Goal: Find contact information: Find contact information

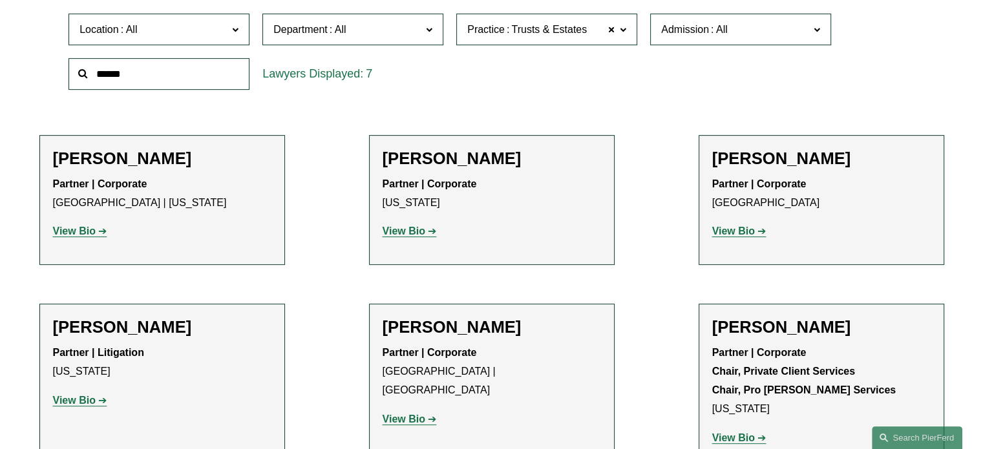
scroll to position [581, 0]
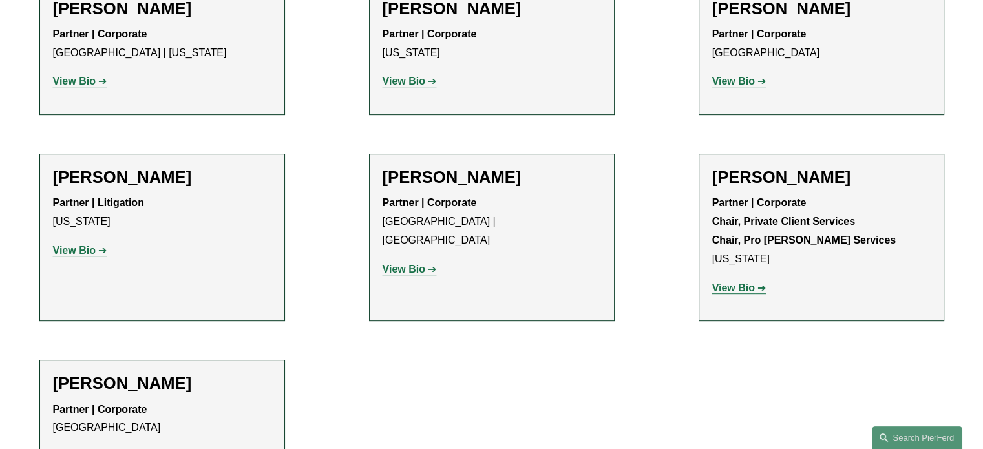
click at [78, 82] on strong "View Bio" at bounding box center [74, 81] width 43 height 11
click at [424, 264] on strong "View Bio" at bounding box center [403, 269] width 43 height 11
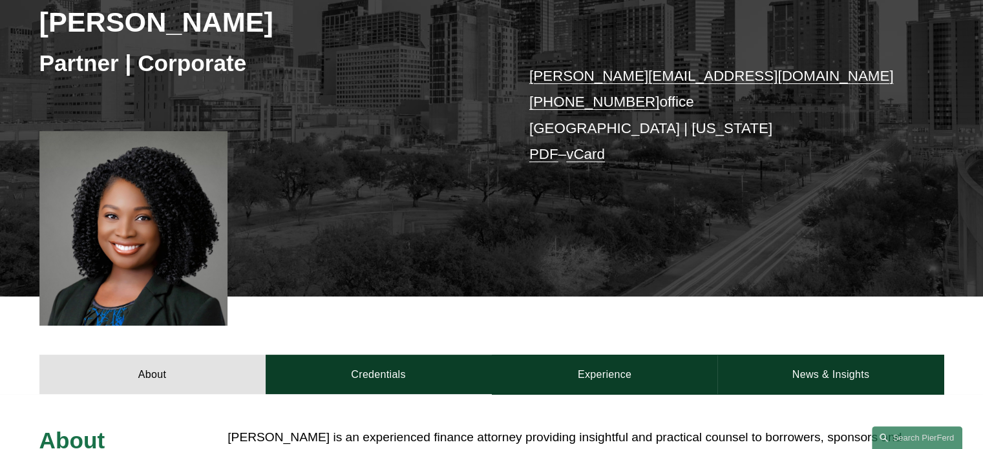
scroll to position [194, 0]
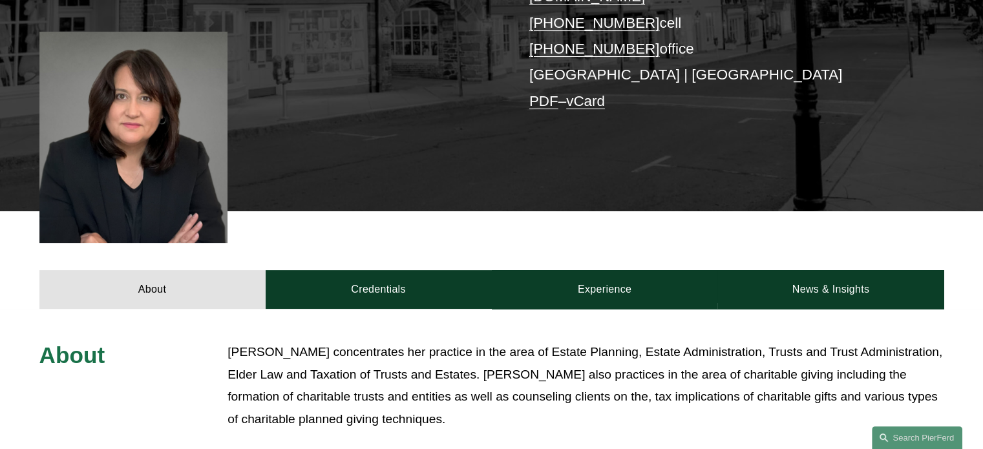
scroll to position [194, 0]
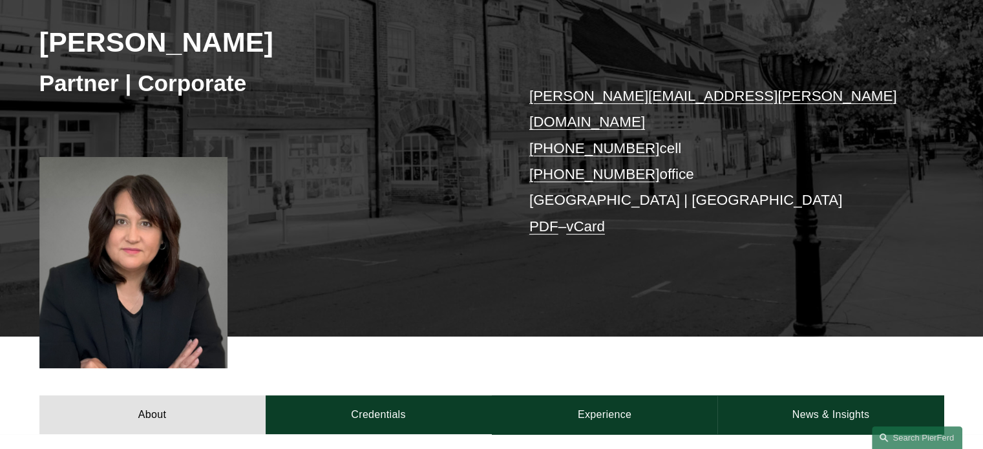
click at [596, 99] on link "lisa.schubel@pierferd.com" at bounding box center [713, 109] width 368 height 42
